Goal: Book appointment/travel/reservation

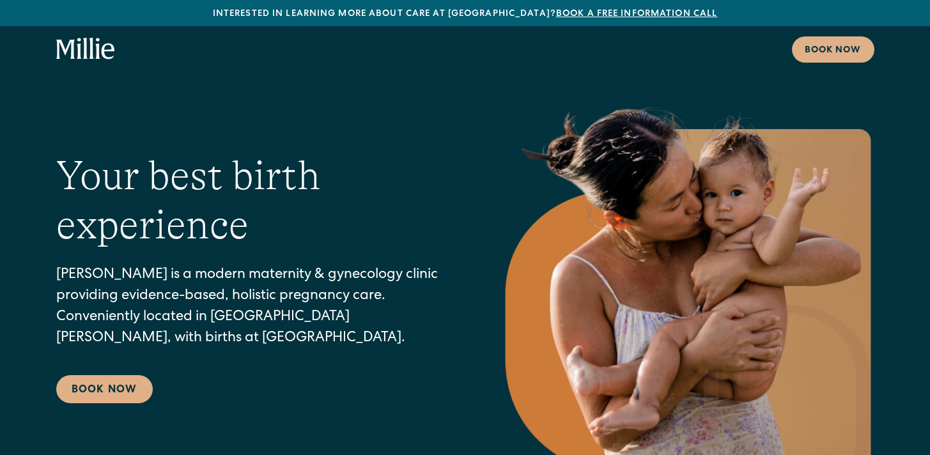
click at [77, 63] on div "Book now" at bounding box center [465, 49] width 930 height 46
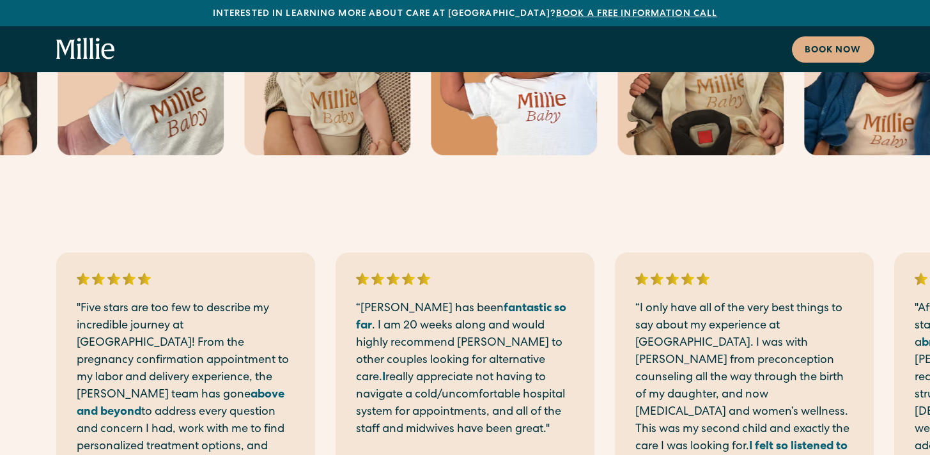
click at [521, 374] on div ""Five stars are too few to describe my incredible journey at Millie! From the p…" at bounding box center [465, 407] width 818 height 308
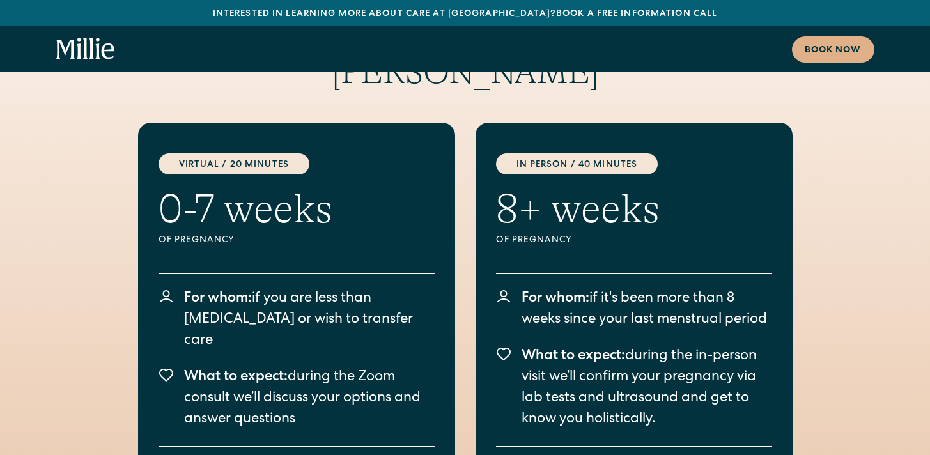
scroll to position [2570, 0]
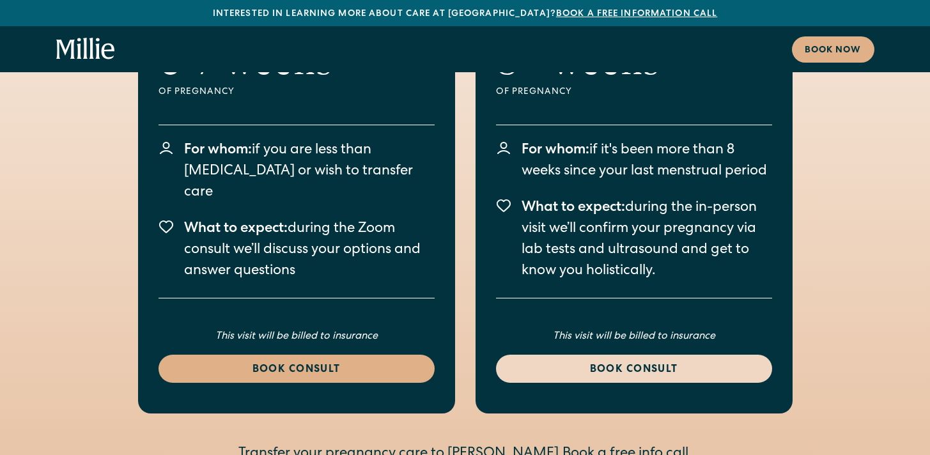
click at [630, 362] on div "Book consult" at bounding box center [633, 369] width 245 height 15
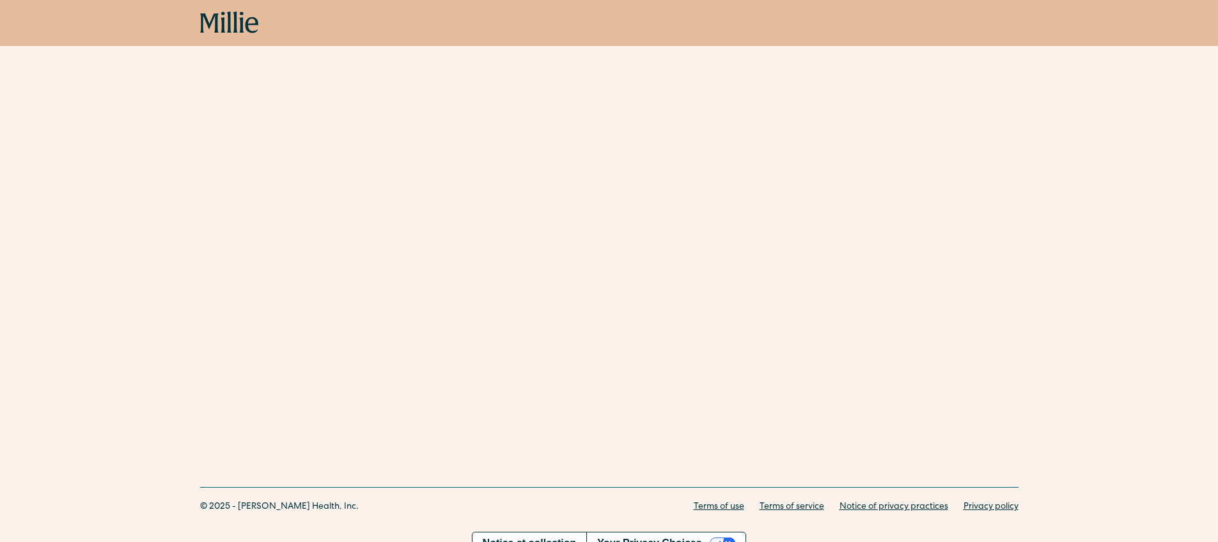
scroll to position [327, 0]
